Goal: Navigation & Orientation: Find specific page/section

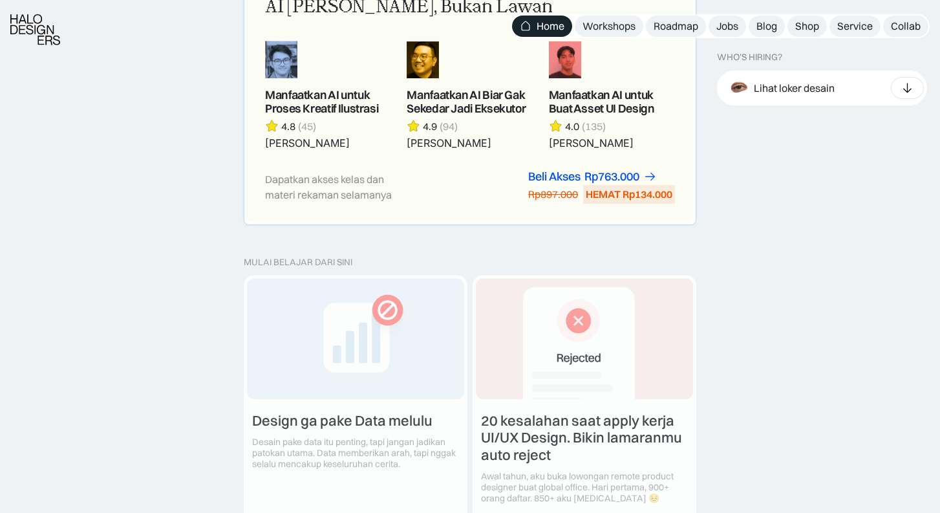
scroll to position [1316, 0]
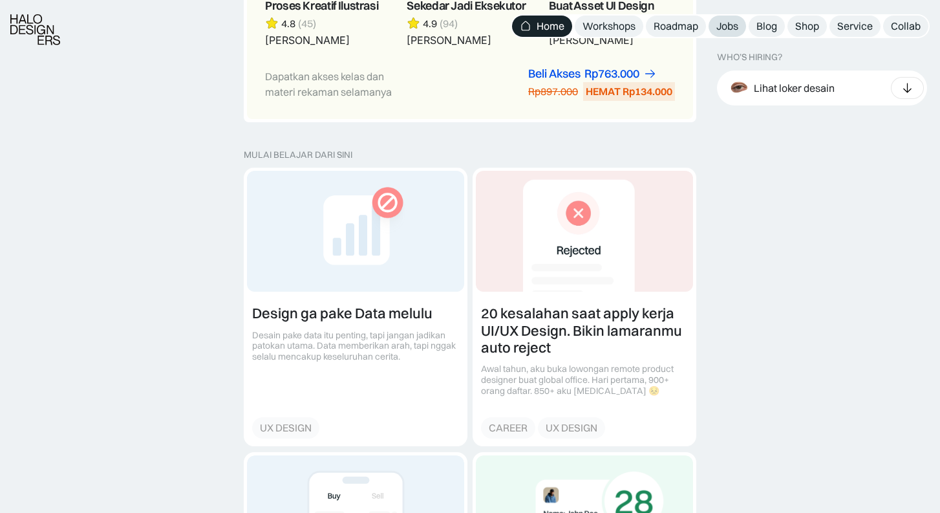
click at [713, 31] on link "Jobs" at bounding box center [728, 26] width 38 height 21
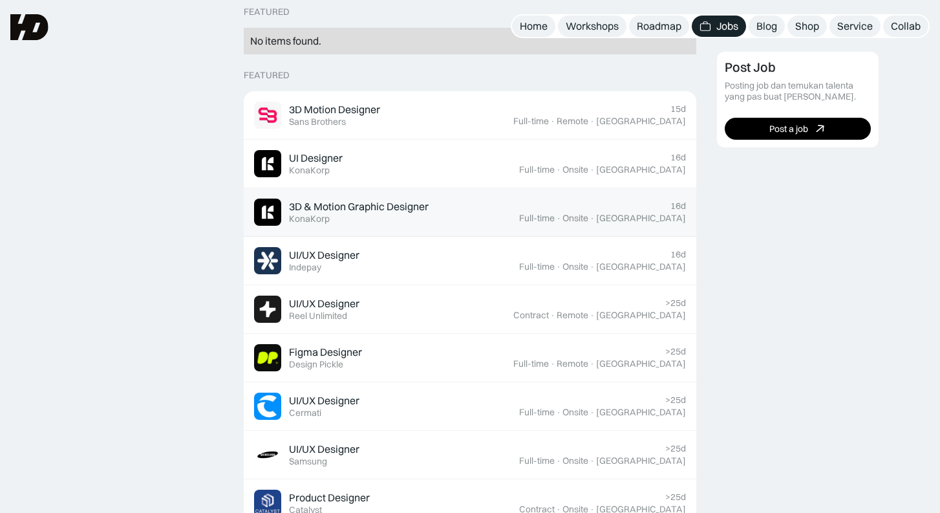
scroll to position [215, 0]
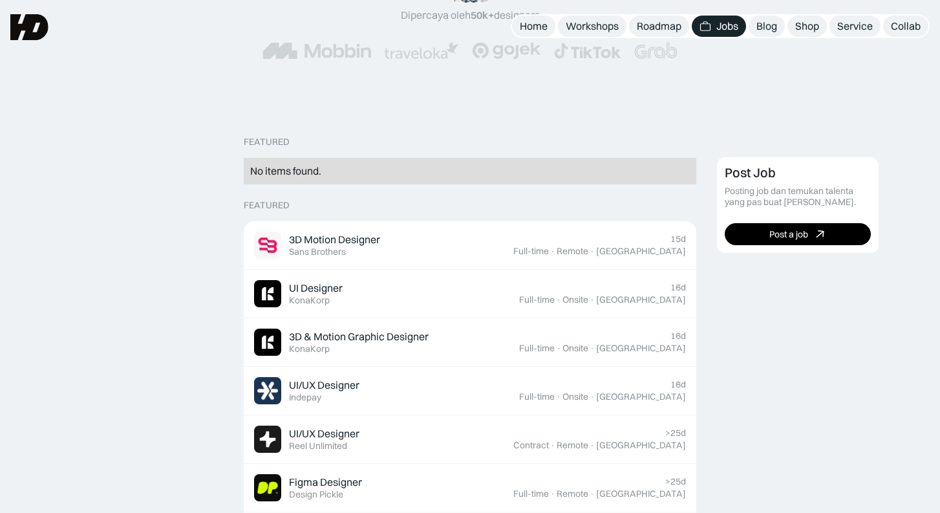
click at [412, 165] on div "No items found." at bounding box center [470, 171] width 440 height 14
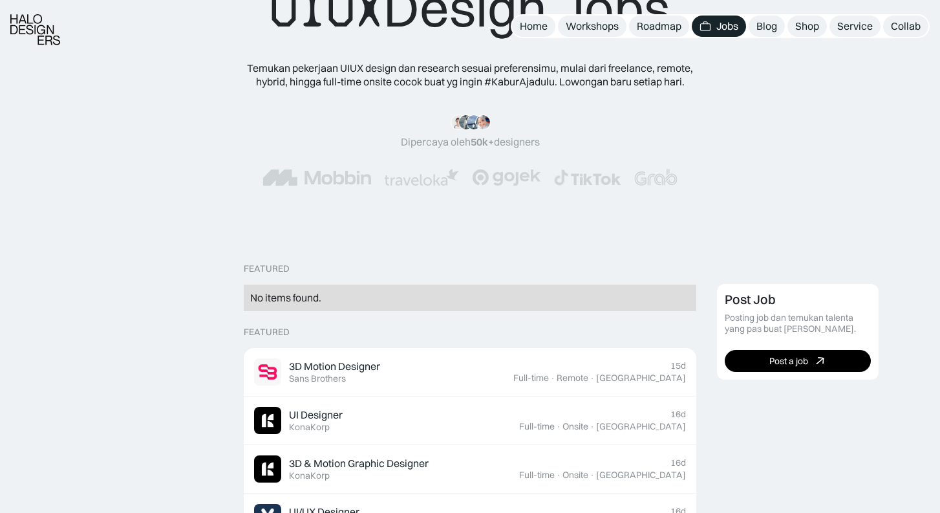
scroll to position [136, 0]
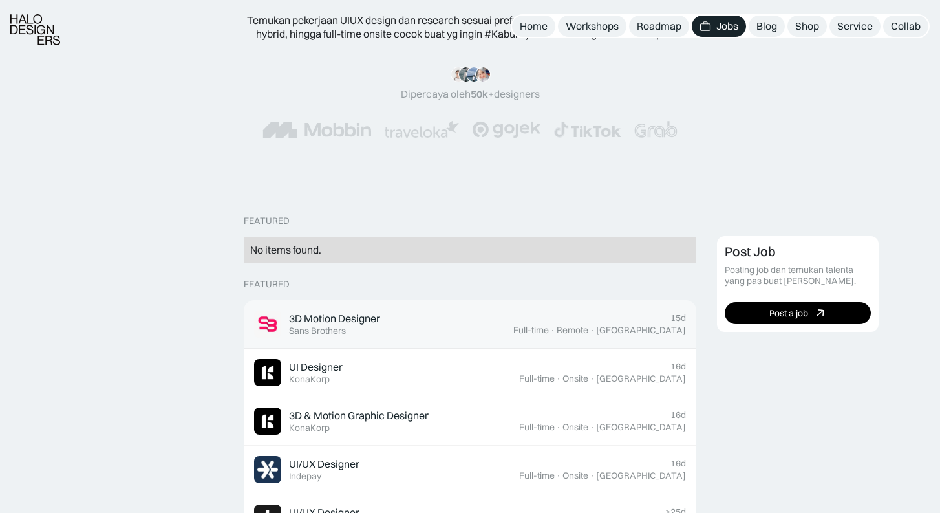
click at [371, 315] on div "3D Motion Designer" at bounding box center [334, 319] width 91 height 14
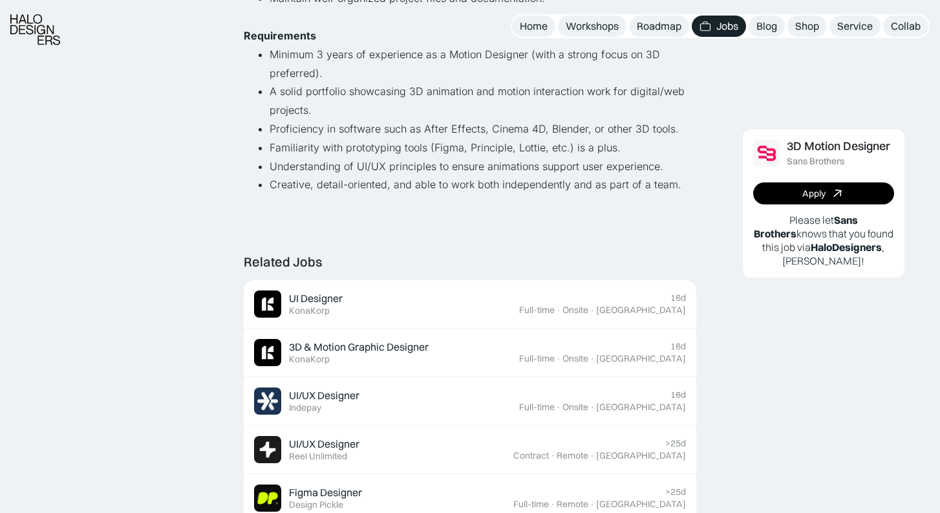
scroll to position [559, 0]
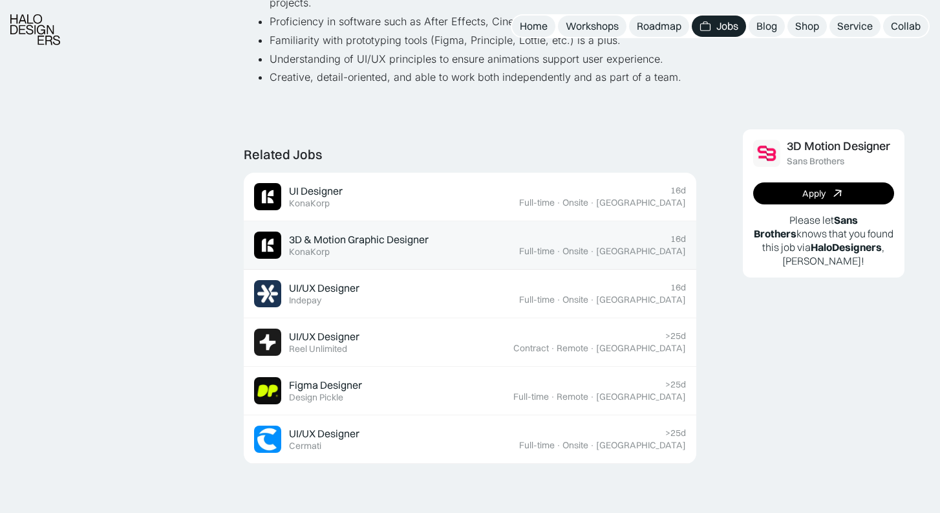
click at [356, 233] on div "3D & Motion Graphic Designer" at bounding box center [359, 240] width 140 height 14
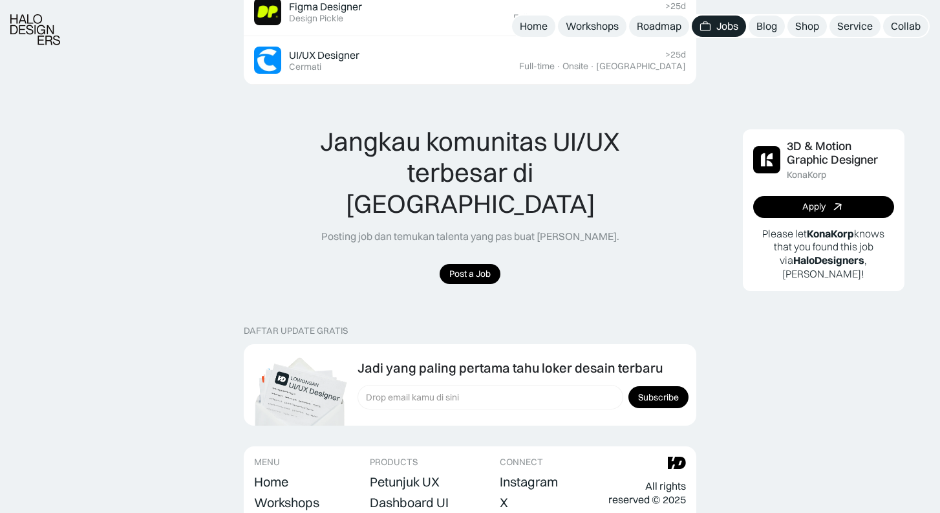
scroll to position [1160, 0]
